Goal: Find specific page/section: Find specific page/section

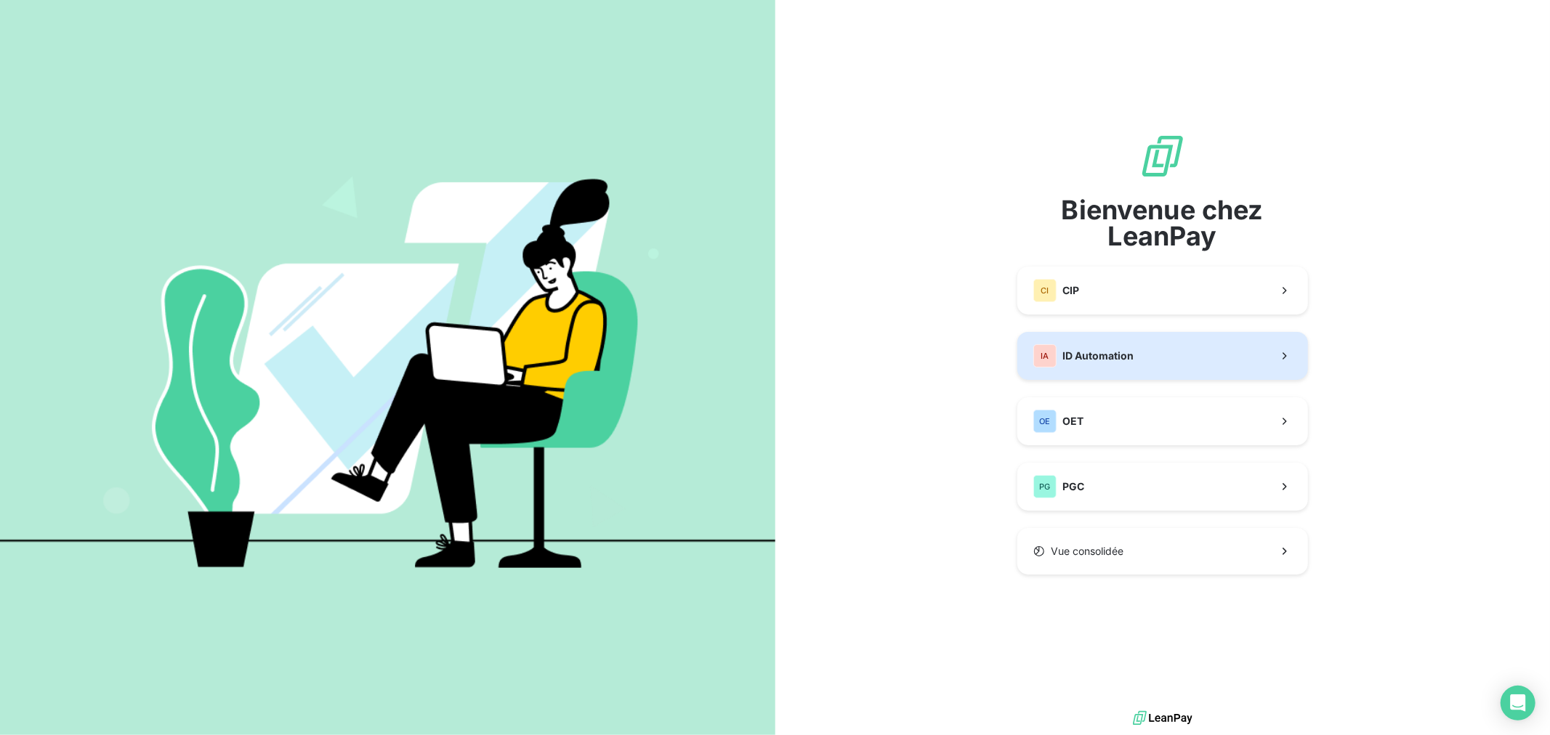
click at [1123, 351] on span "ID Automation" at bounding box center [1097, 356] width 71 height 15
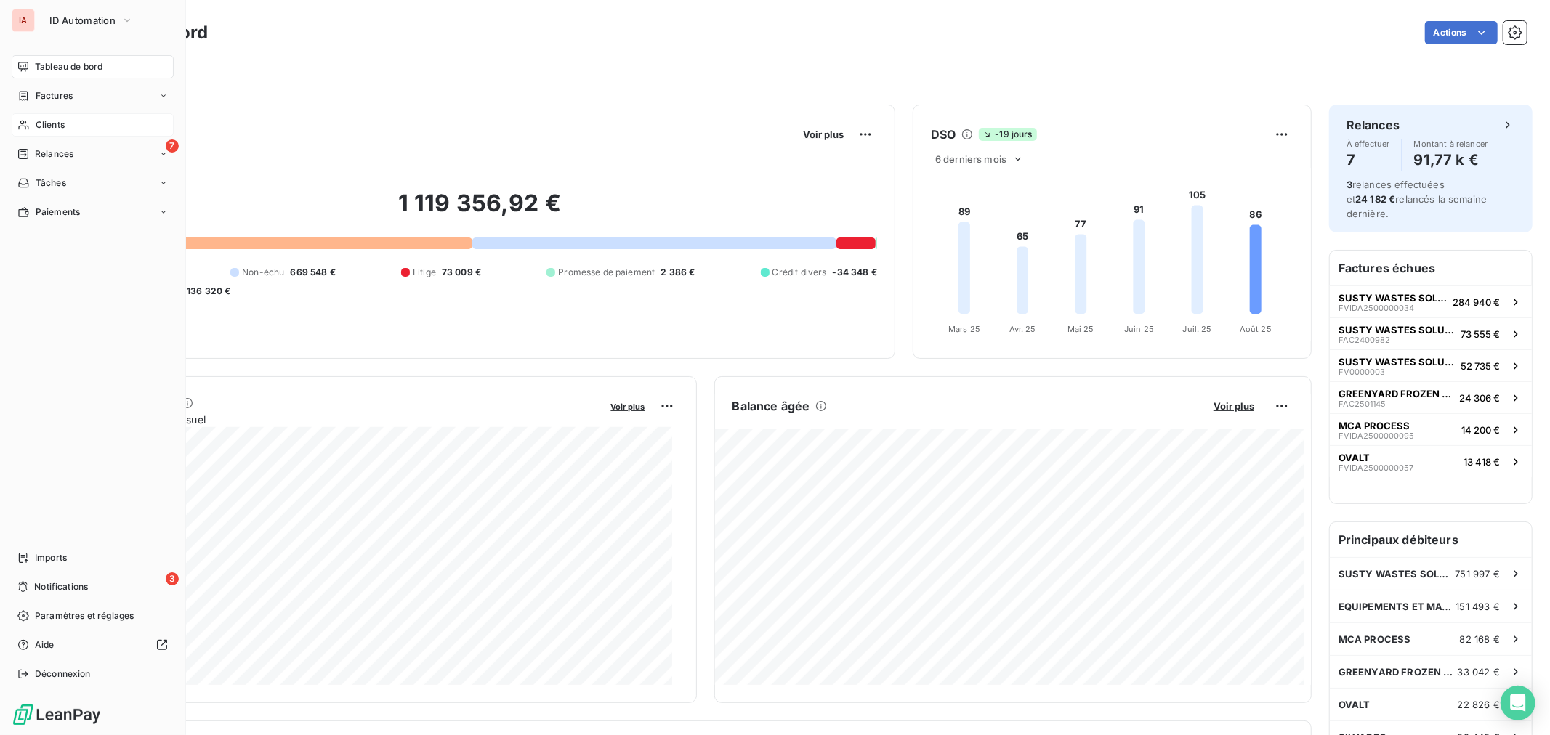
click at [36, 122] on span "Clients" at bounding box center [50, 124] width 29 height 13
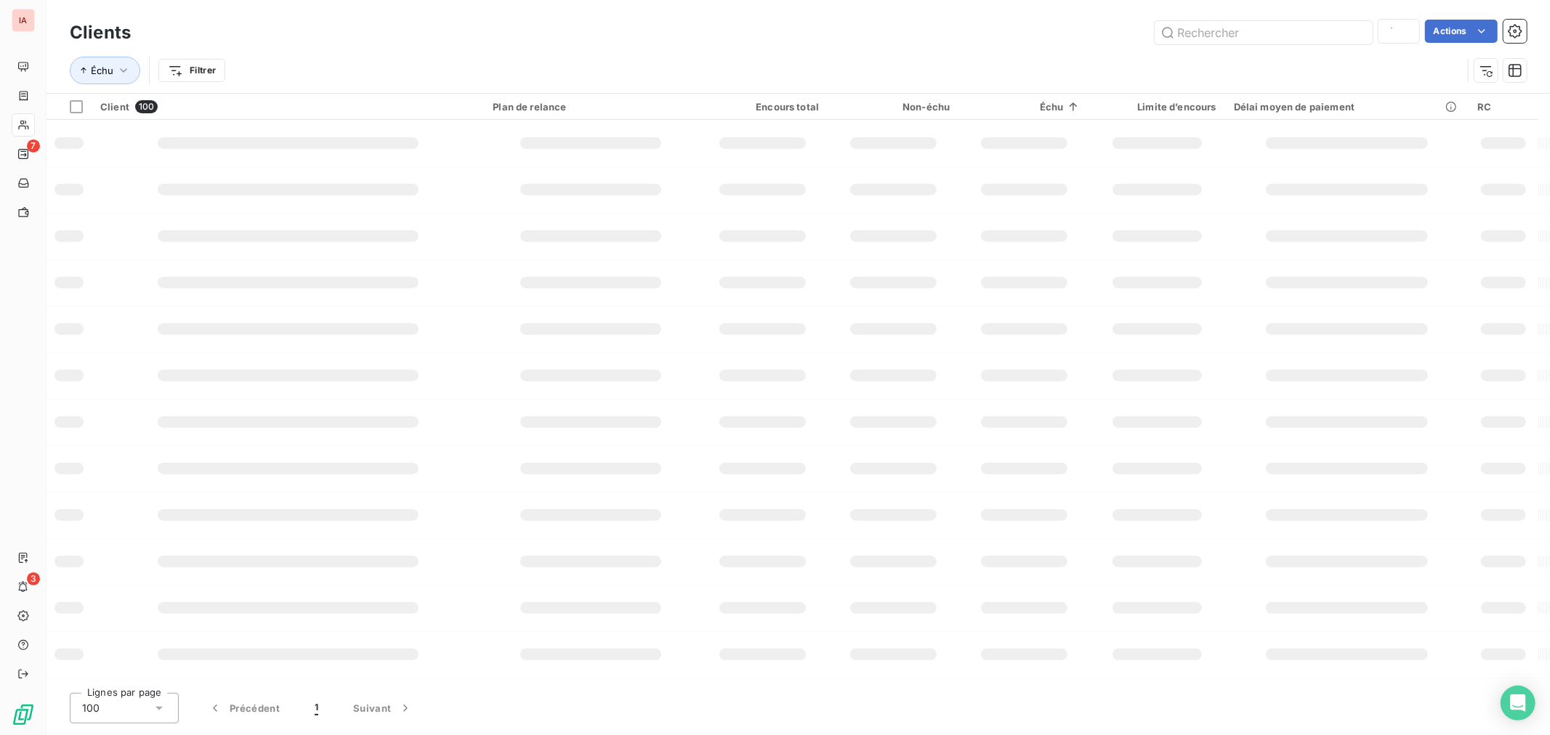
type input "SY"
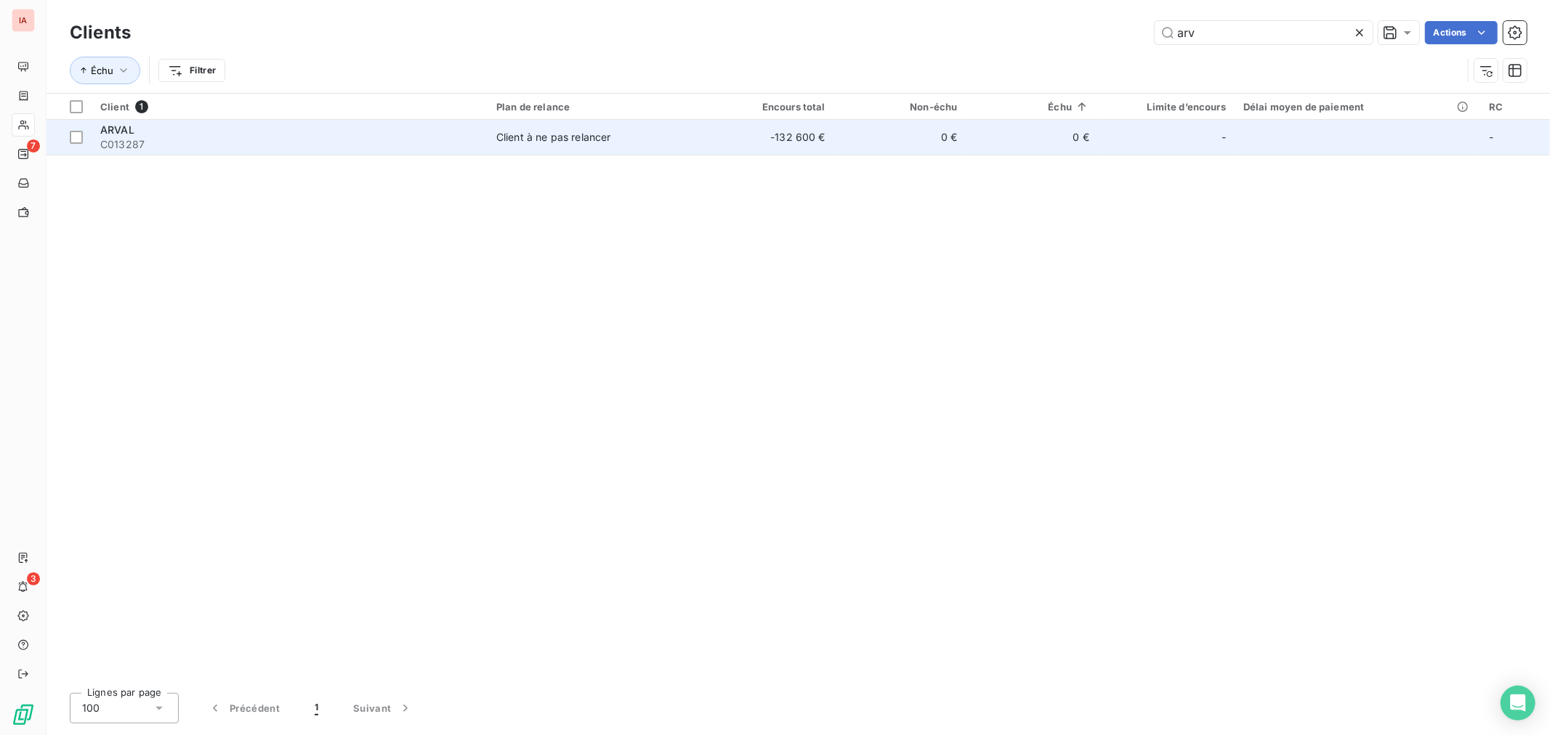
type input "arv"
click at [890, 132] on td "0 €" at bounding box center [900, 137] width 132 height 35
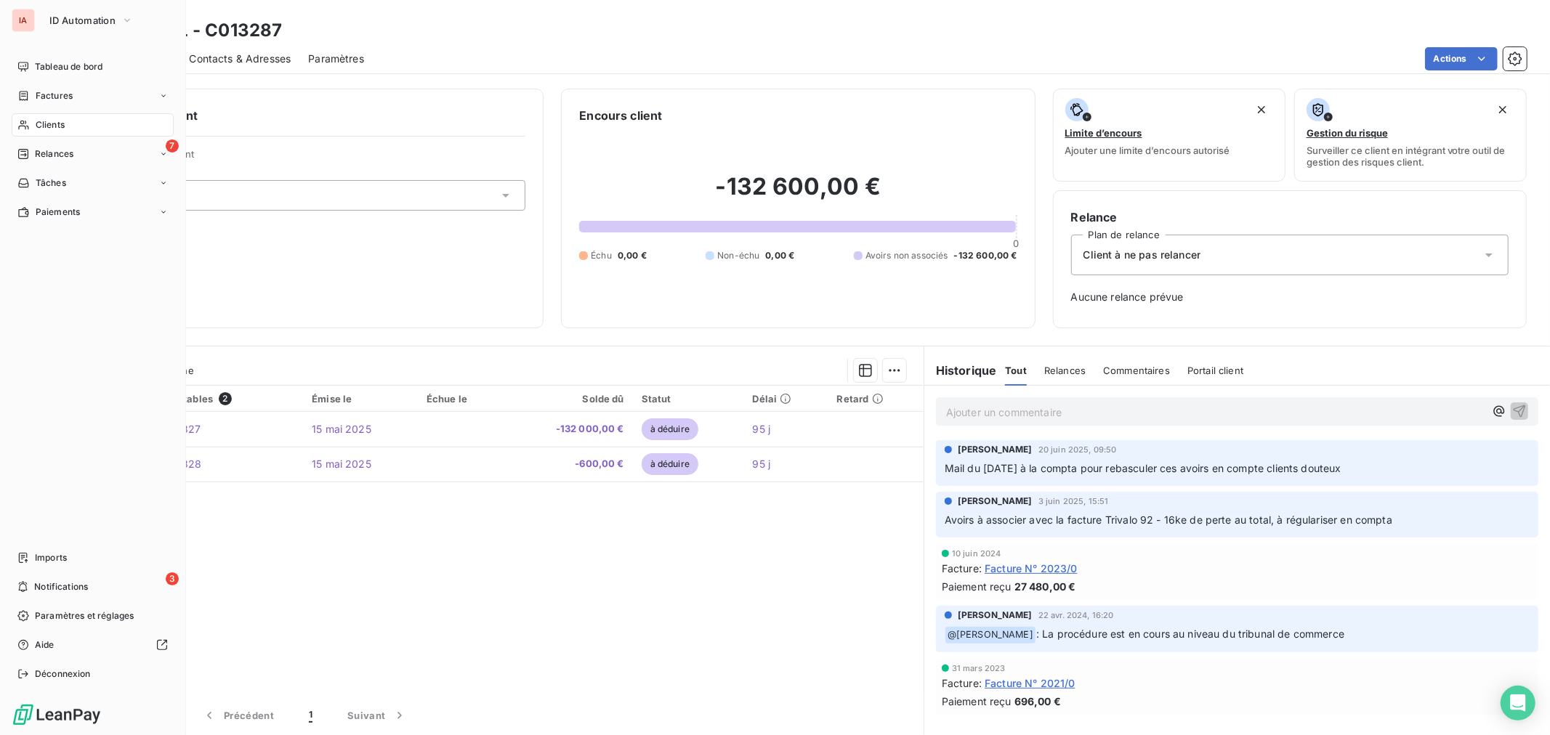
click at [58, 131] on span "Clients" at bounding box center [50, 124] width 29 height 13
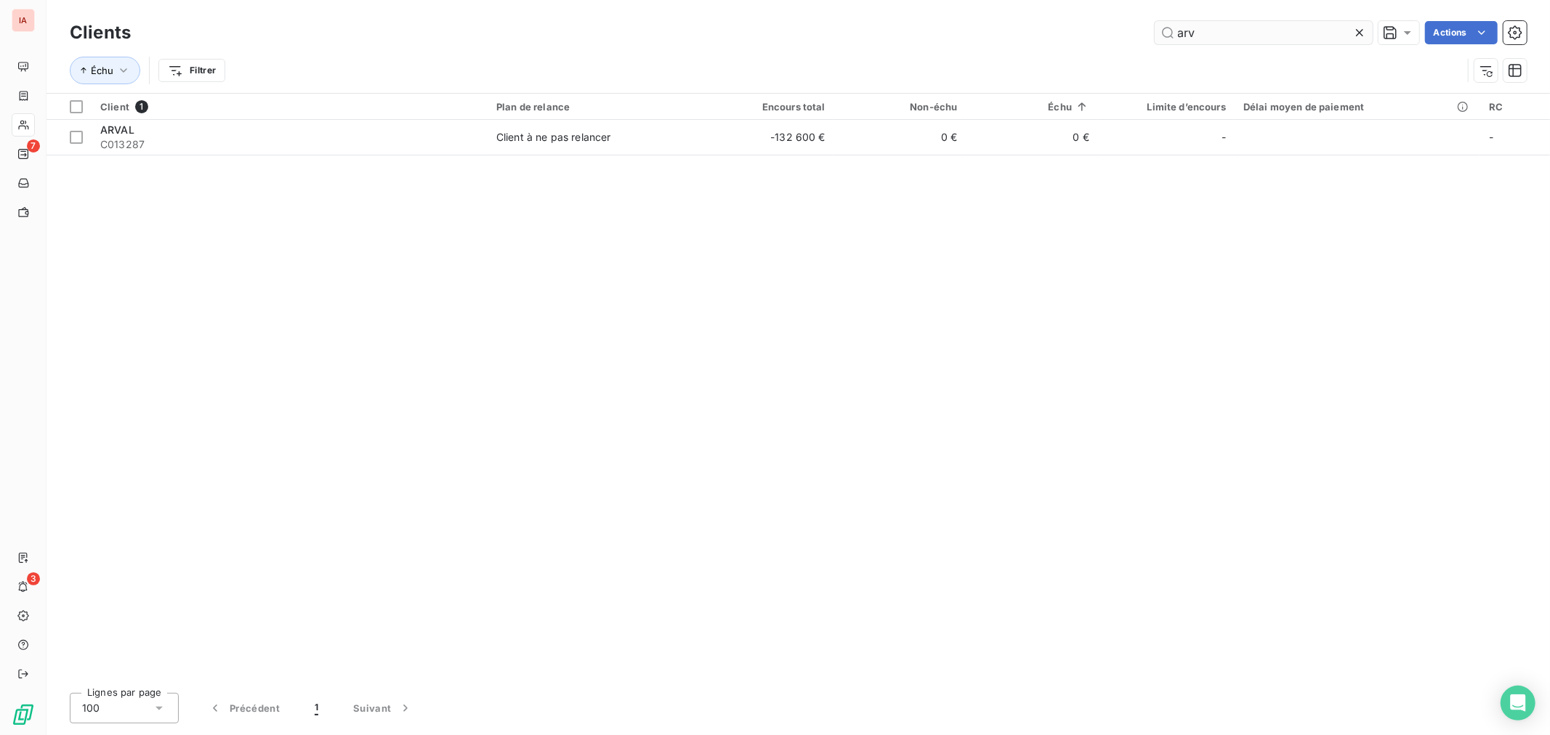
click at [1155, 32] on input "arv" at bounding box center [1264, 32] width 218 height 23
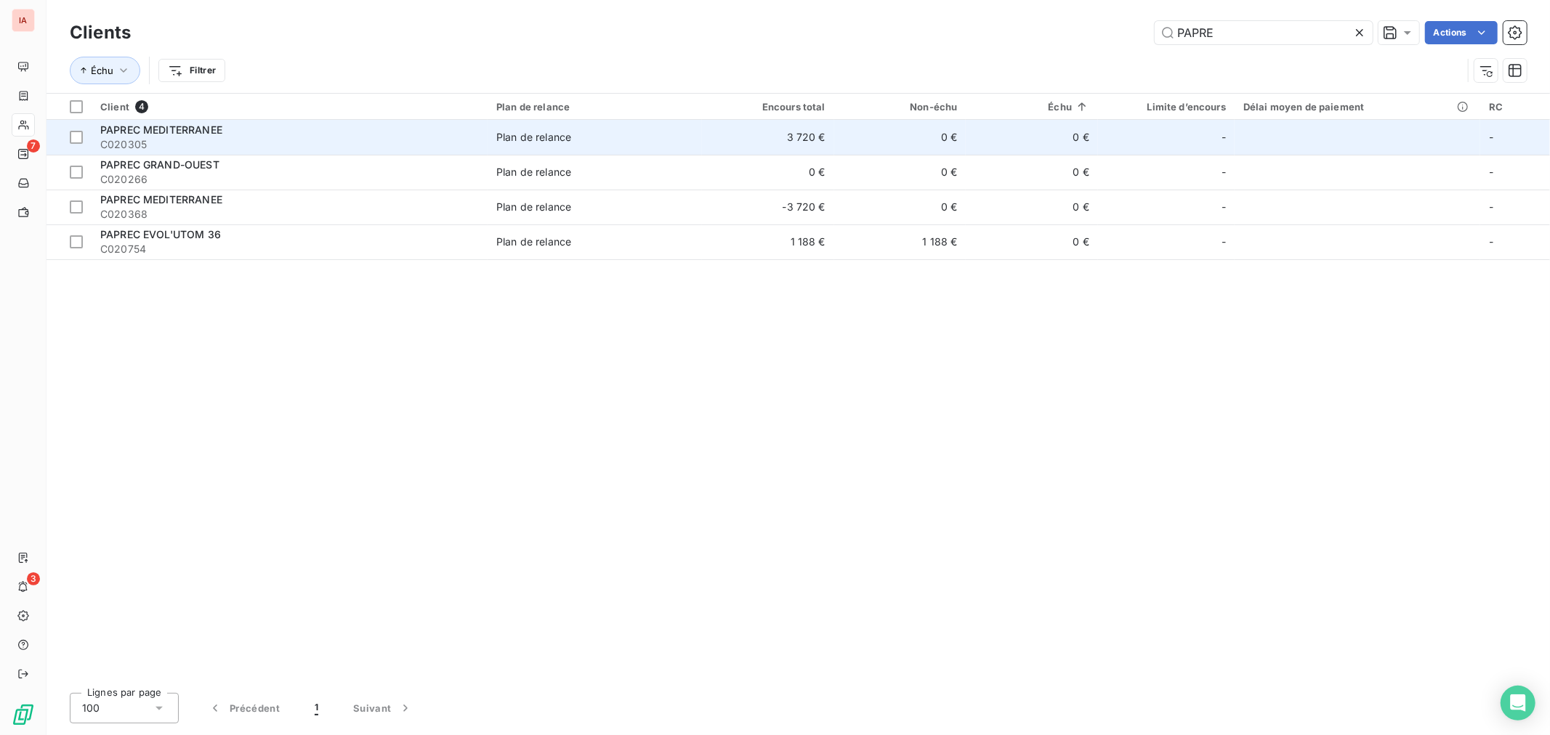
type input "PAPRE"
